Goal: Task Accomplishment & Management: Manage account settings

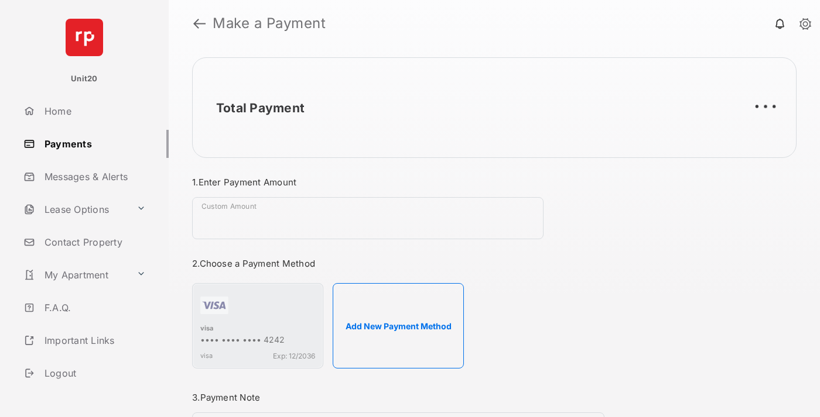
click at [91, 143] on link "Payments" at bounding box center [94, 144] width 150 height 28
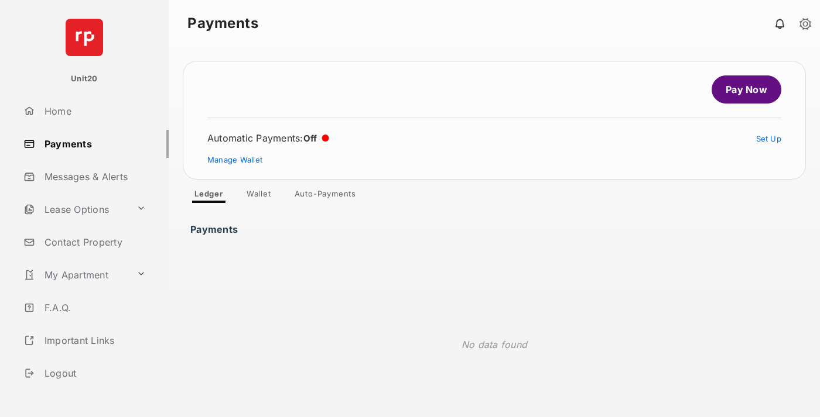
click at [326, 196] on link "Auto-Payments" at bounding box center [325, 196] width 80 height 14
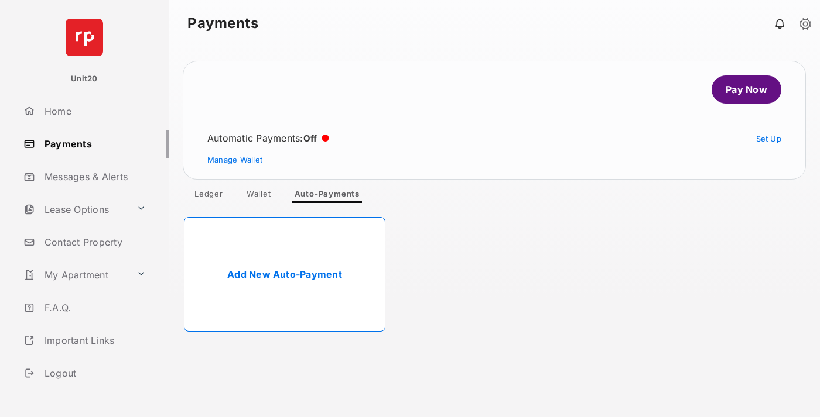
click at [285, 275] on link "Add New Auto-Payment" at bounding box center [284, 274] width 201 height 115
